Goal: Task Accomplishment & Management: Complete application form

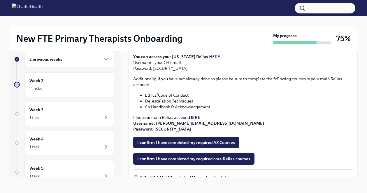
scroll to position [162, 0]
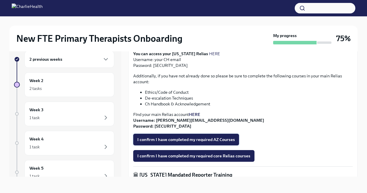
click at [220, 134] on button "I confirm I have completed my required AZ Courses" at bounding box center [186, 140] width 106 height 12
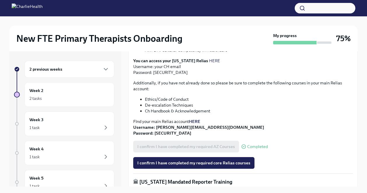
scroll to position [166, 0]
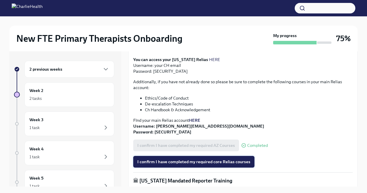
click at [211, 159] on button "I confirm I have completed my required core Relias courses" at bounding box center [193, 162] width 121 height 12
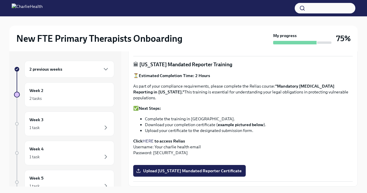
scroll to position [406, 0]
click at [188, 170] on span "Upload [US_STATE] Mandated Reporter Certificate" at bounding box center [189, 171] width 104 height 6
click at [0, 0] on input "Upload [US_STATE] Mandated Reporter Certificate" at bounding box center [0, 0] width 0 height 0
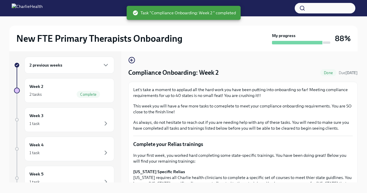
scroll to position [4, 0]
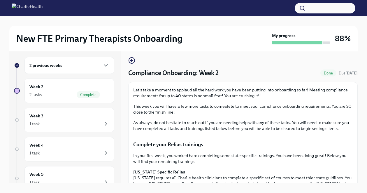
click at [340, 36] on h3 "88%" at bounding box center [343, 38] width 16 height 10
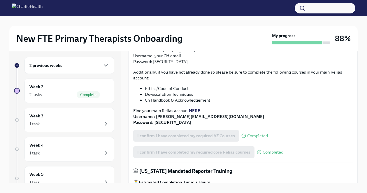
scroll to position [406, 0]
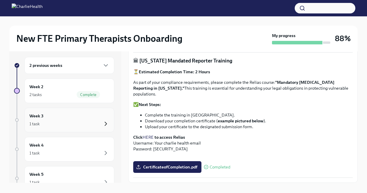
click at [105, 125] on icon "button" at bounding box center [105, 123] width 7 height 7
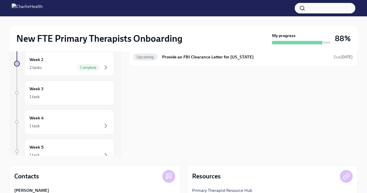
scroll to position [30, 0]
click at [77, 122] on div "Week 4 1 task" at bounding box center [69, 122] width 80 height 15
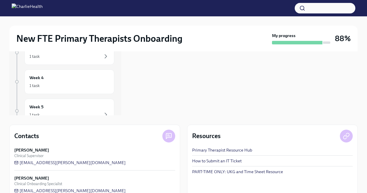
scroll to position [76, 0]
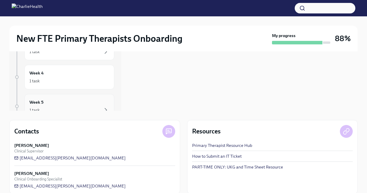
click at [85, 104] on div "Week 5 1 task" at bounding box center [69, 106] width 80 height 15
